Goal: Information Seeking & Learning: Learn about a topic

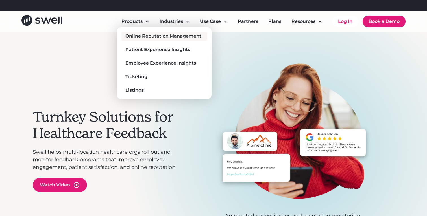
click at [138, 38] on div "Online Reputation Management" at bounding box center [163, 36] width 76 height 7
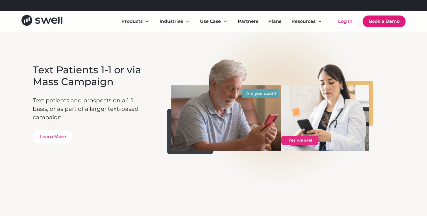
scroll to position [1394, 0]
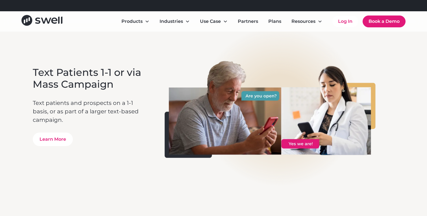
click at [136, 34] on div "Text Patients 1-1 or via Mass Campaign Text patients and prospects on a 1-1 bas…" at bounding box center [213, 106] width 361 height 170
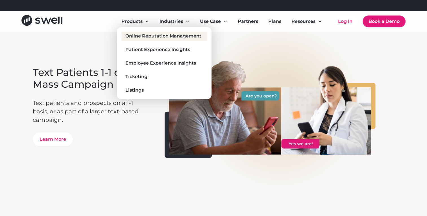
click at [138, 33] on div "Online Reputation Management" at bounding box center [163, 36] width 76 height 7
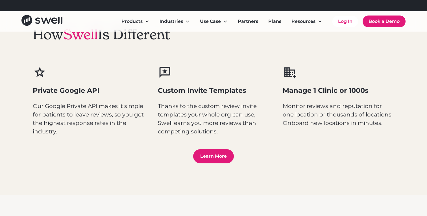
scroll to position [746, 0]
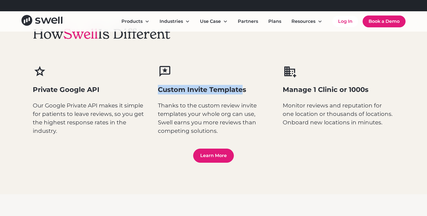
drag, startPoint x: 158, startPoint y: 91, endPoint x: 244, endPoint y: 92, distance: 85.9
click at [244, 92] on h3 "Custom Invite Templates" at bounding box center [214, 90] width 112 height 10
click at [254, 91] on h3 "Custom Invite Templates" at bounding box center [214, 90] width 112 height 10
drag, startPoint x: 253, startPoint y: 91, endPoint x: 153, endPoint y: 81, distance: 100.2
click at [153, 81] on div "Private Google API Our Google Private API makes it simple for patients to leave…" at bounding box center [213, 100] width 361 height 71
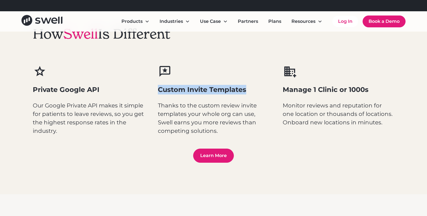
click at [152, 81] on div "Private Google API Our Google Private API makes it simple for patients to leave…" at bounding box center [213, 100] width 361 height 71
